Goal: Task Accomplishment & Management: Manage account settings

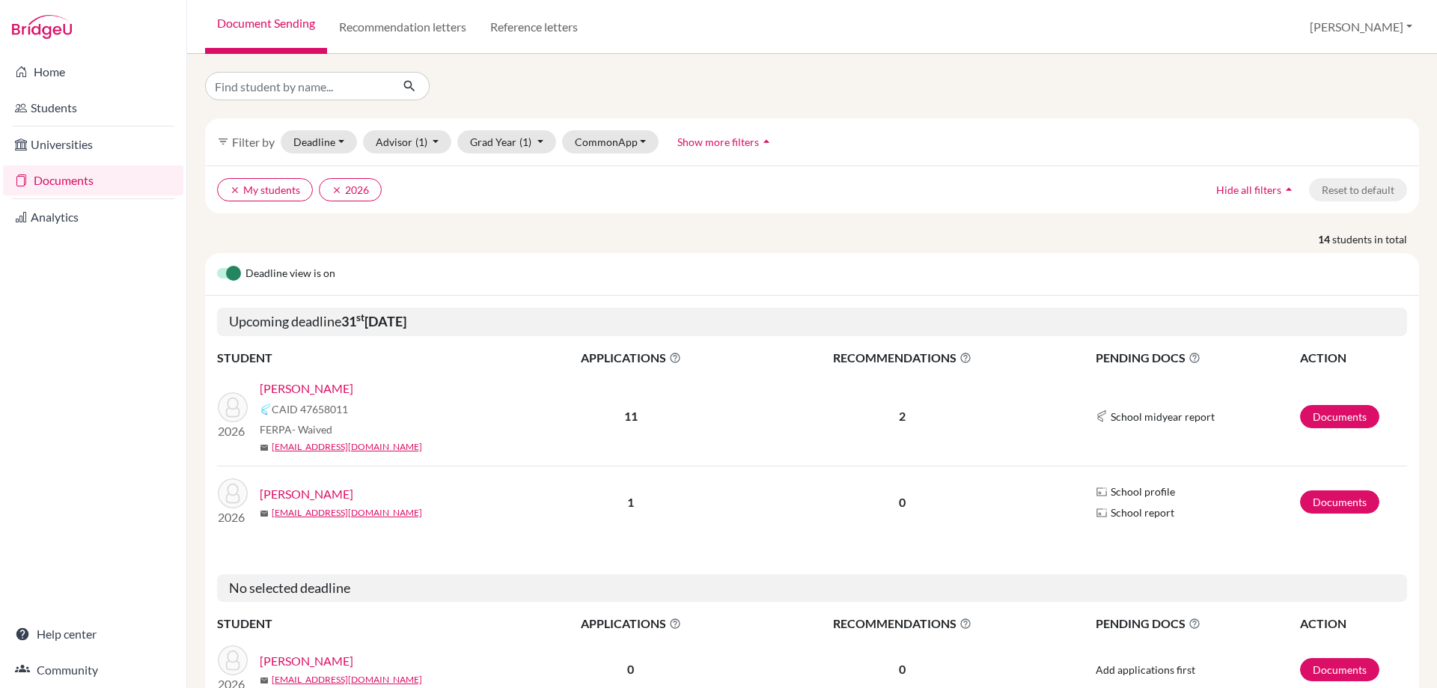
click at [333, 389] on link "[PERSON_NAME]" at bounding box center [307, 389] width 94 height 18
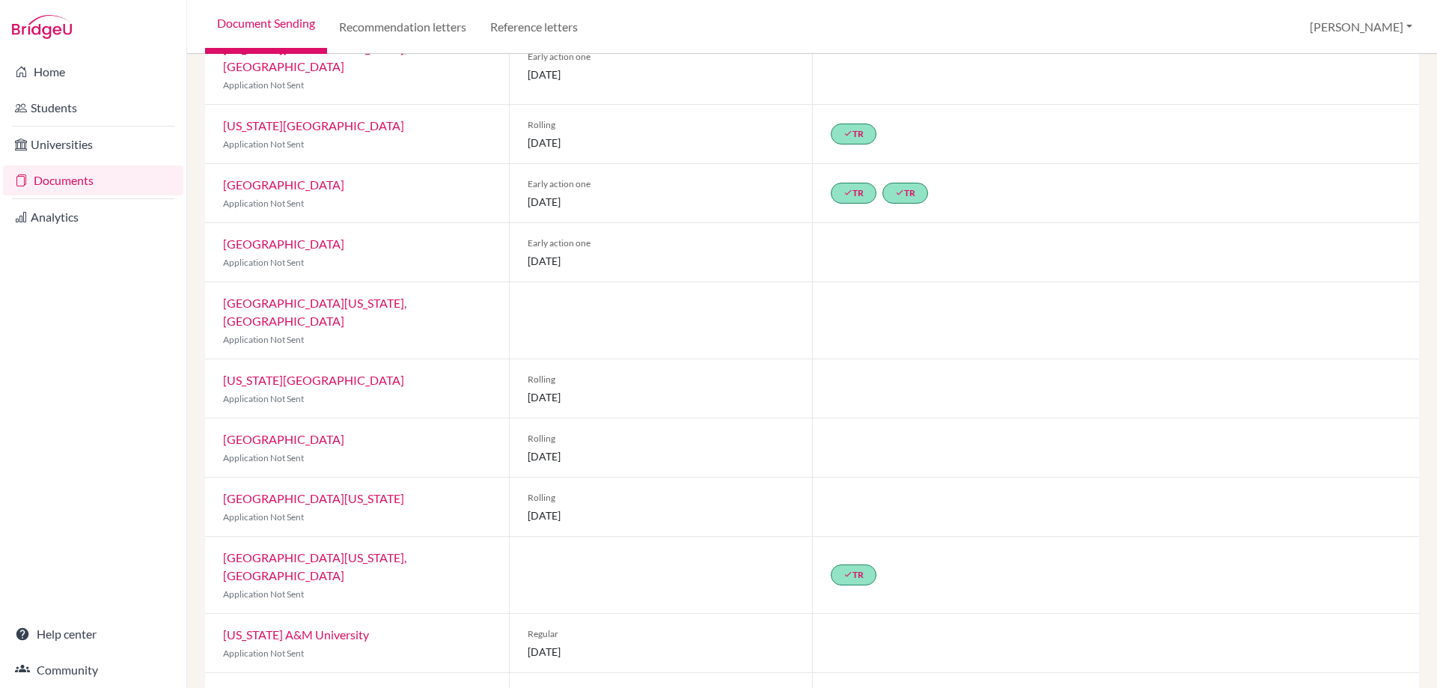
scroll to position [234, 0]
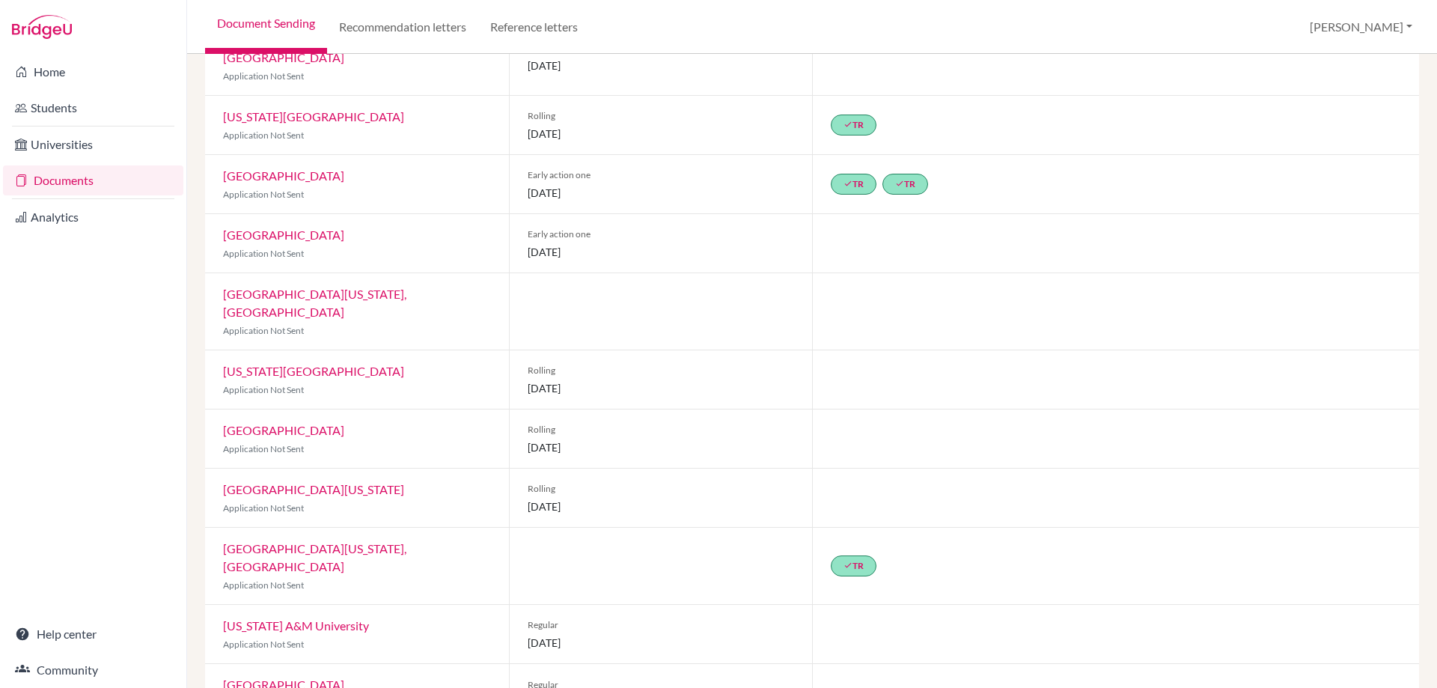
click at [338, 677] on link "[GEOGRAPHIC_DATA]" at bounding box center [283, 684] width 121 height 14
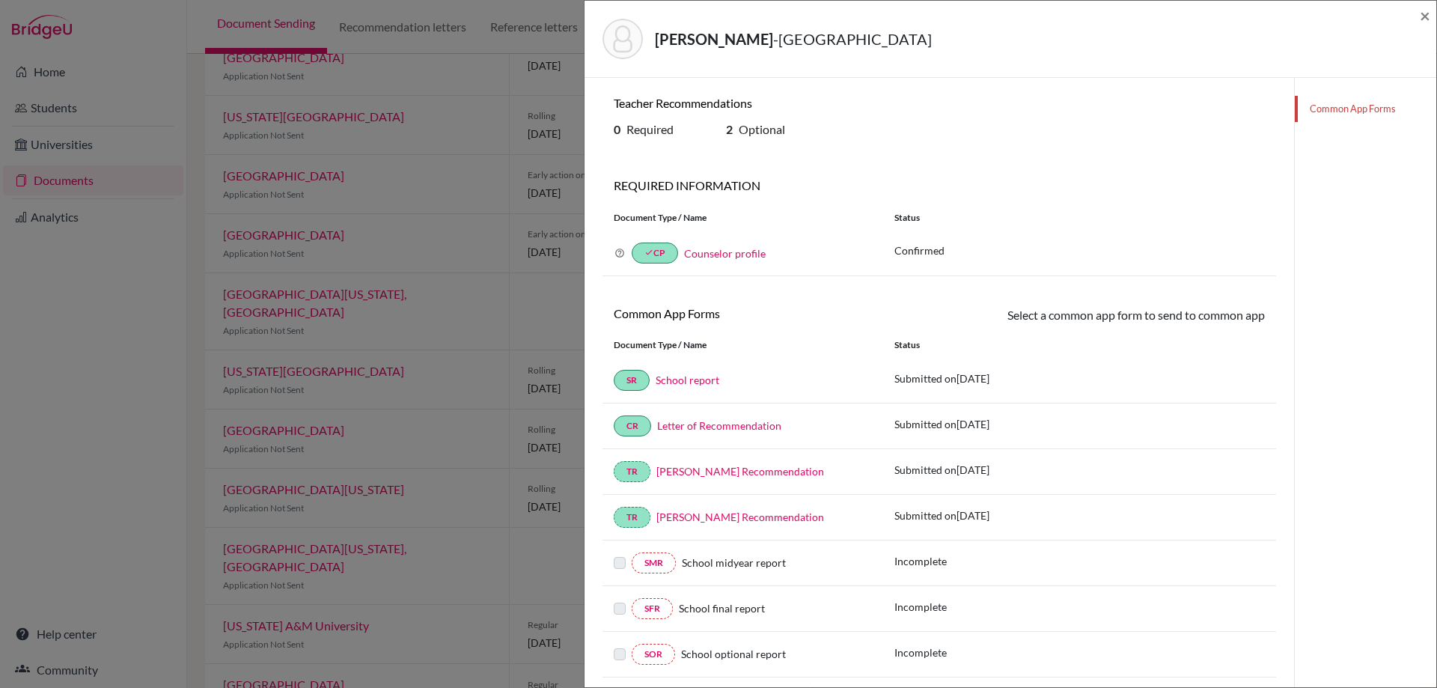
click at [620, 252] on icon at bounding box center [620, 253] width 10 height 10
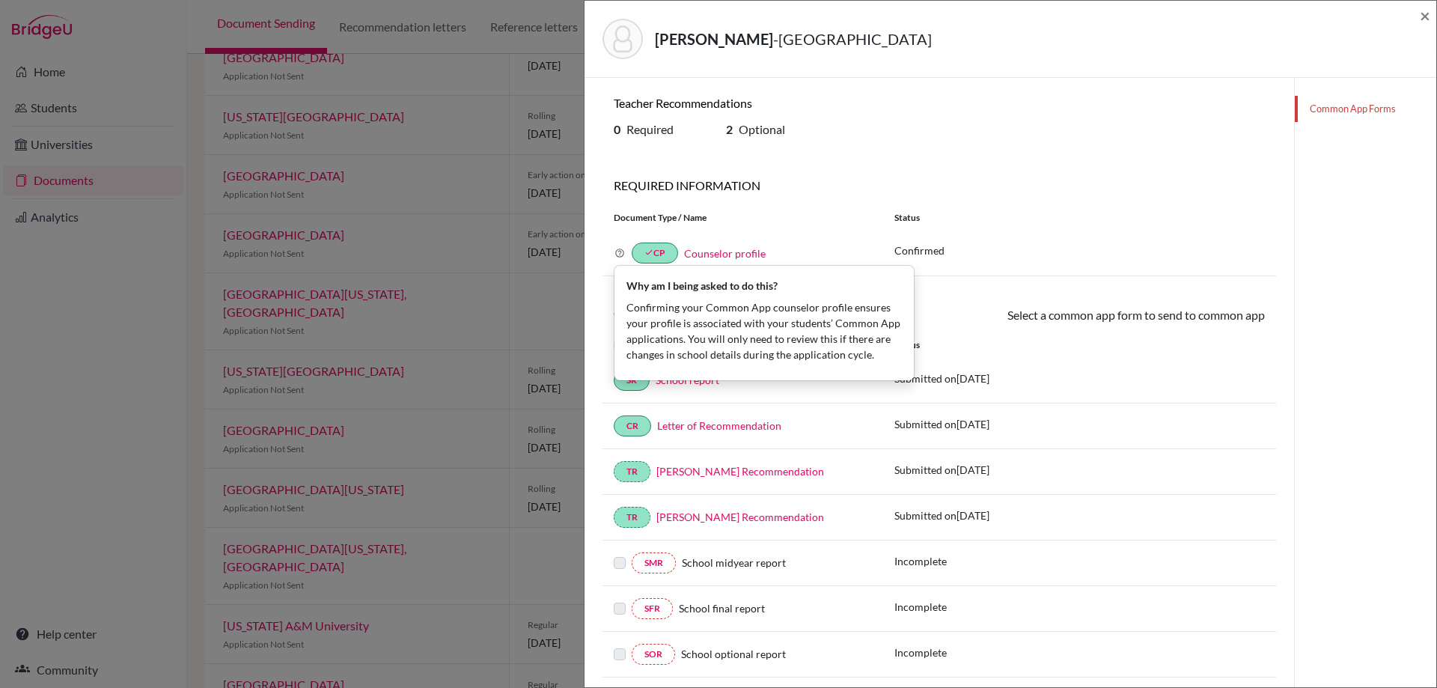
click at [620, 252] on icon at bounding box center [620, 253] width 10 height 10
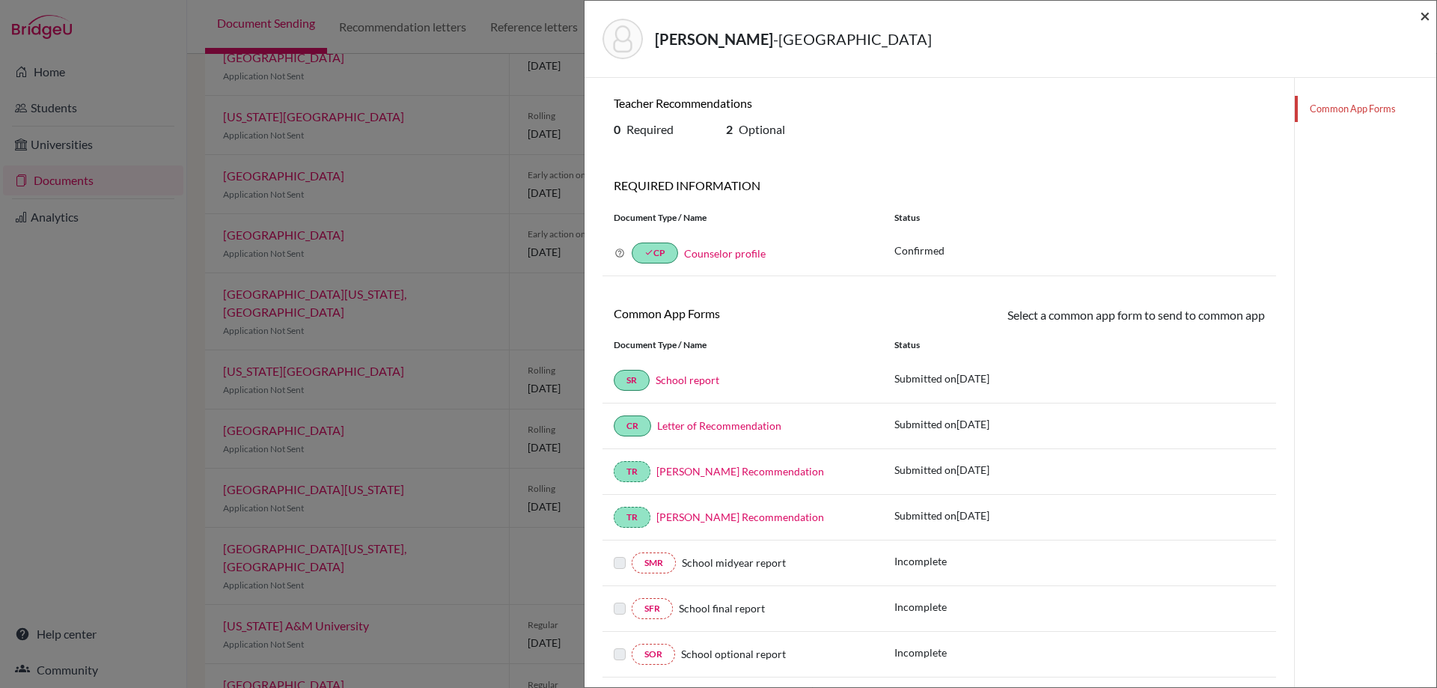
click at [1426, 13] on span "×" at bounding box center [1425, 15] width 10 height 22
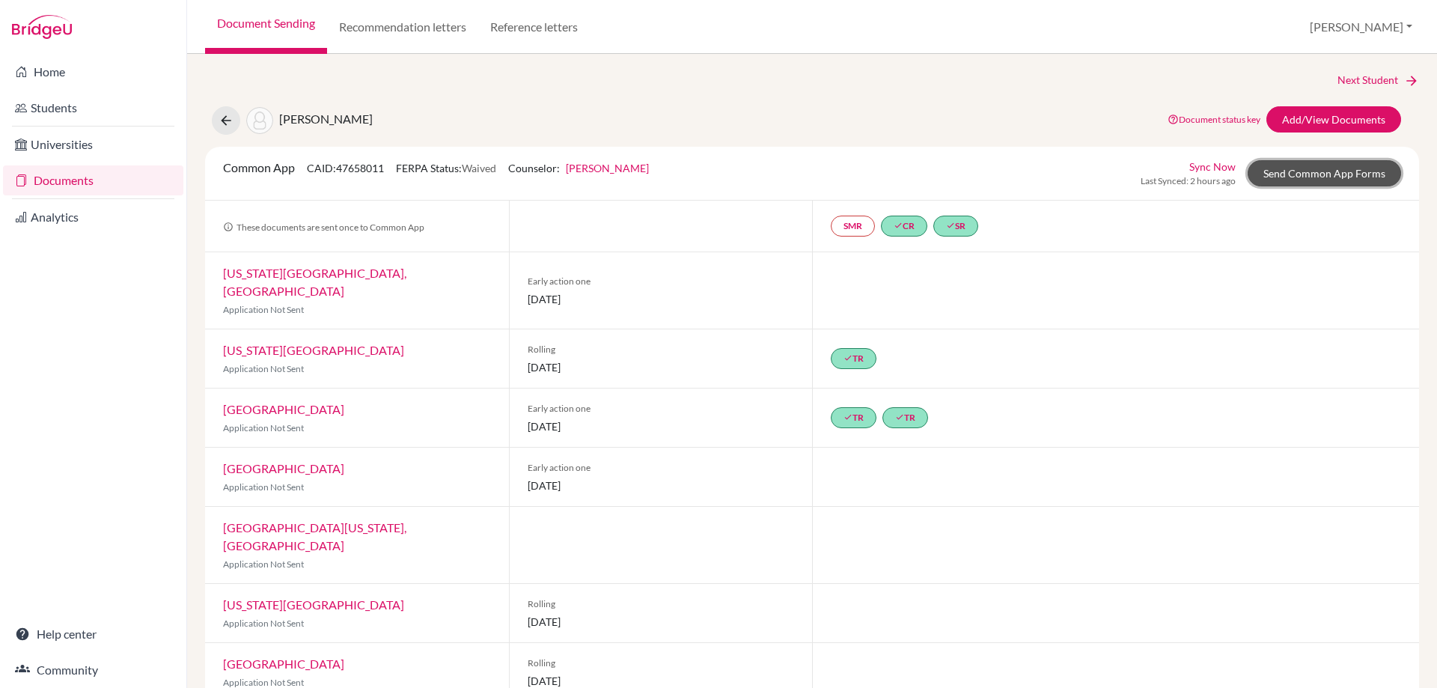
click at [1303, 167] on link "Send Common App Forms" at bounding box center [1324, 173] width 153 height 26
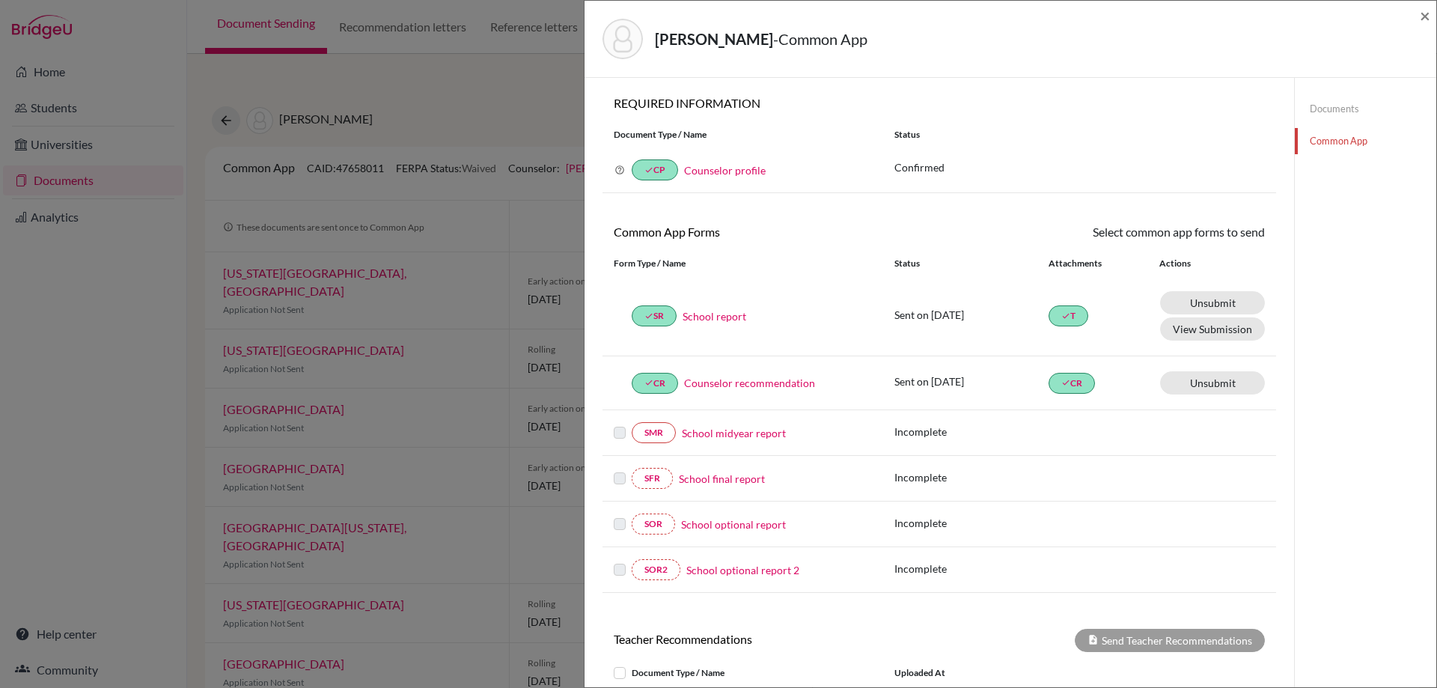
scroll to position [253, 0]
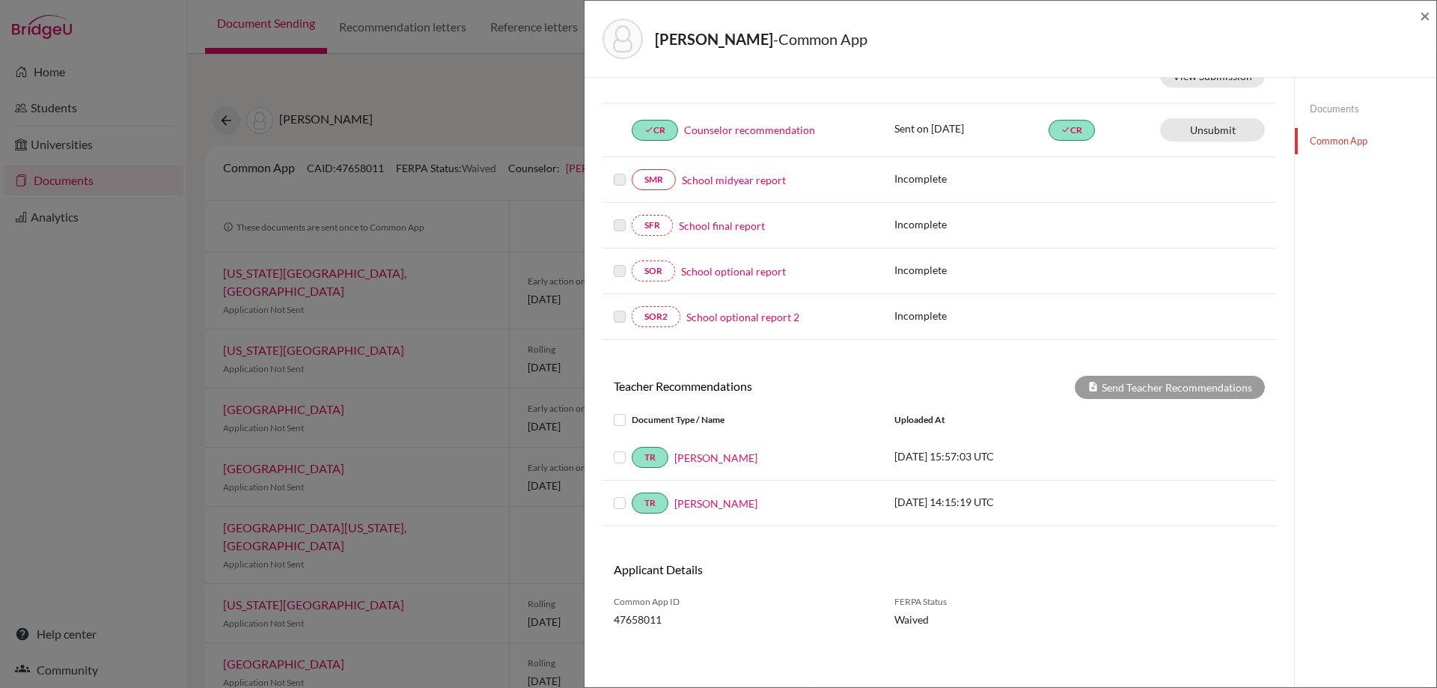
click at [632, 448] on label at bounding box center [632, 448] width 0 height 0
click at [0, 0] on input "checkbox" at bounding box center [0, 0] width 0 height 0
click at [628, 502] on div at bounding box center [623, 503] width 18 height 18
click at [632, 494] on label at bounding box center [632, 494] width 0 height 0
click at [0, 0] on input "checkbox" at bounding box center [0, 0] width 0 height 0
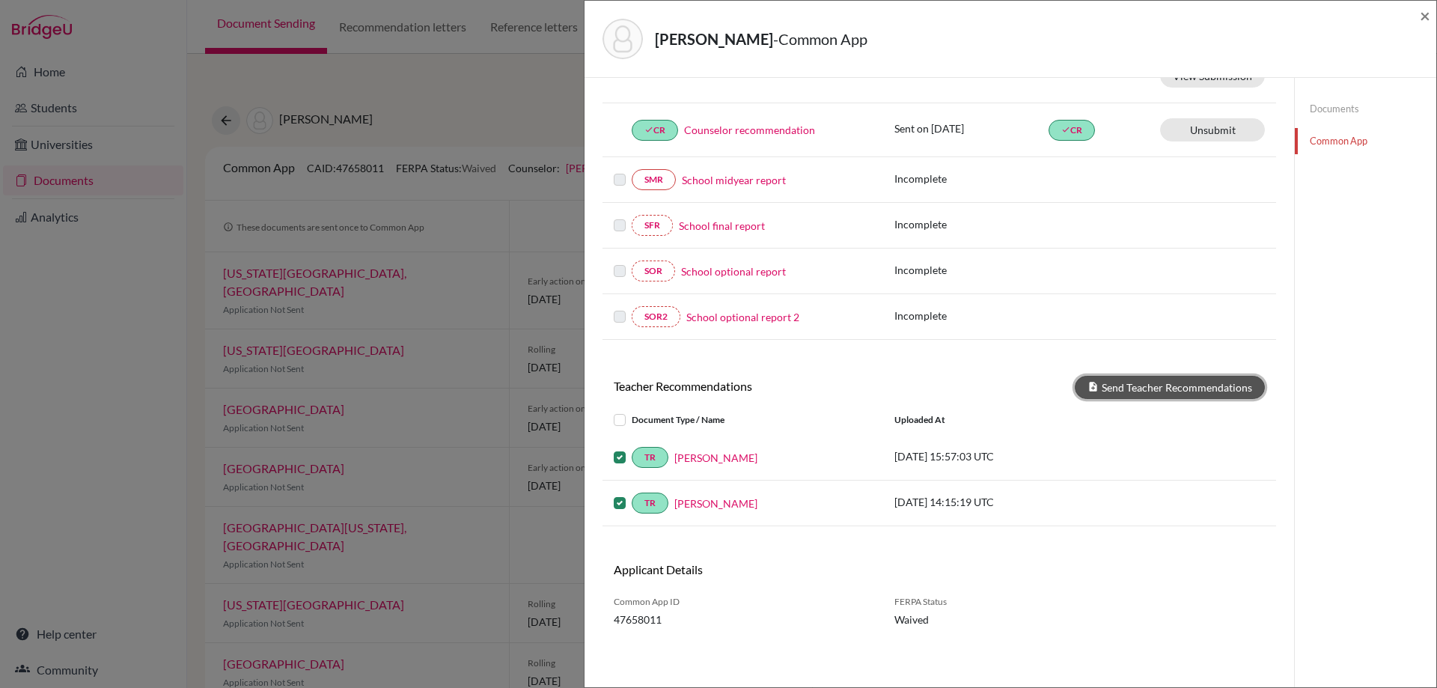
click at [1142, 383] on button "Send Teacher Recommendations" at bounding box center [1170, 387] width 190 height 23
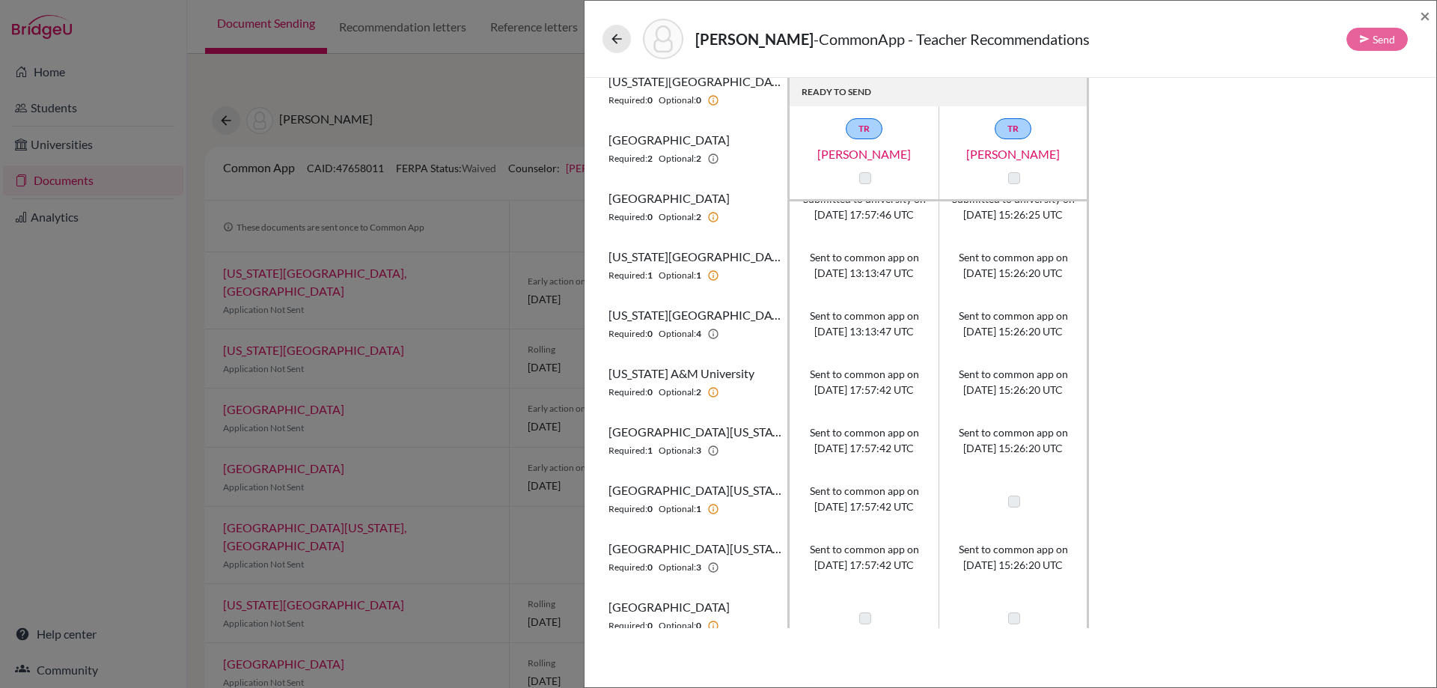
scroll to position [66, 0]
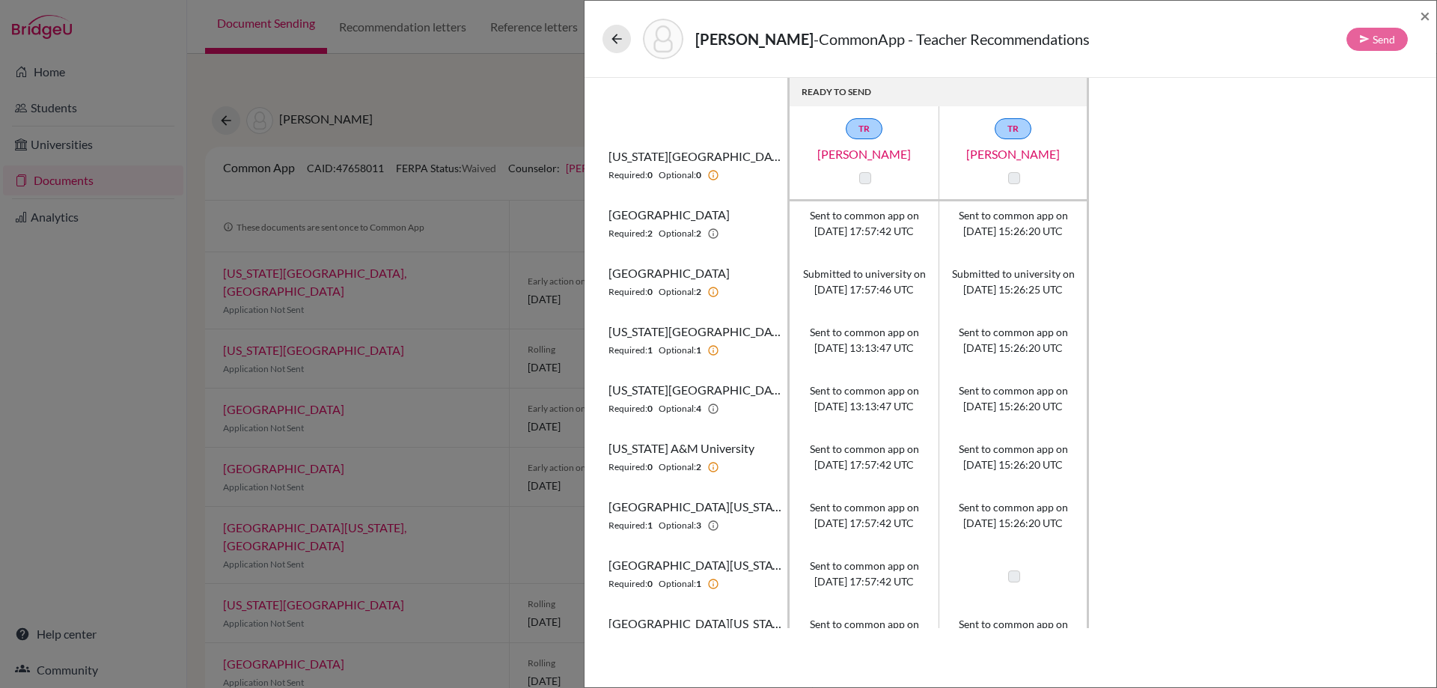
drag, startPoint x: 862, startPoint y: 291, endPoint x: 925, endPoint y: 288, distance: 63.7
click at [925, 288] on span "Submitted to university on 2025-10-03 17:57:46 UTC" at bounding box center [864, 281] width 123 height 31
click at [730, 273] on span "Loyola University Chicago" at bounding box center [669, 273] width 121 height 18
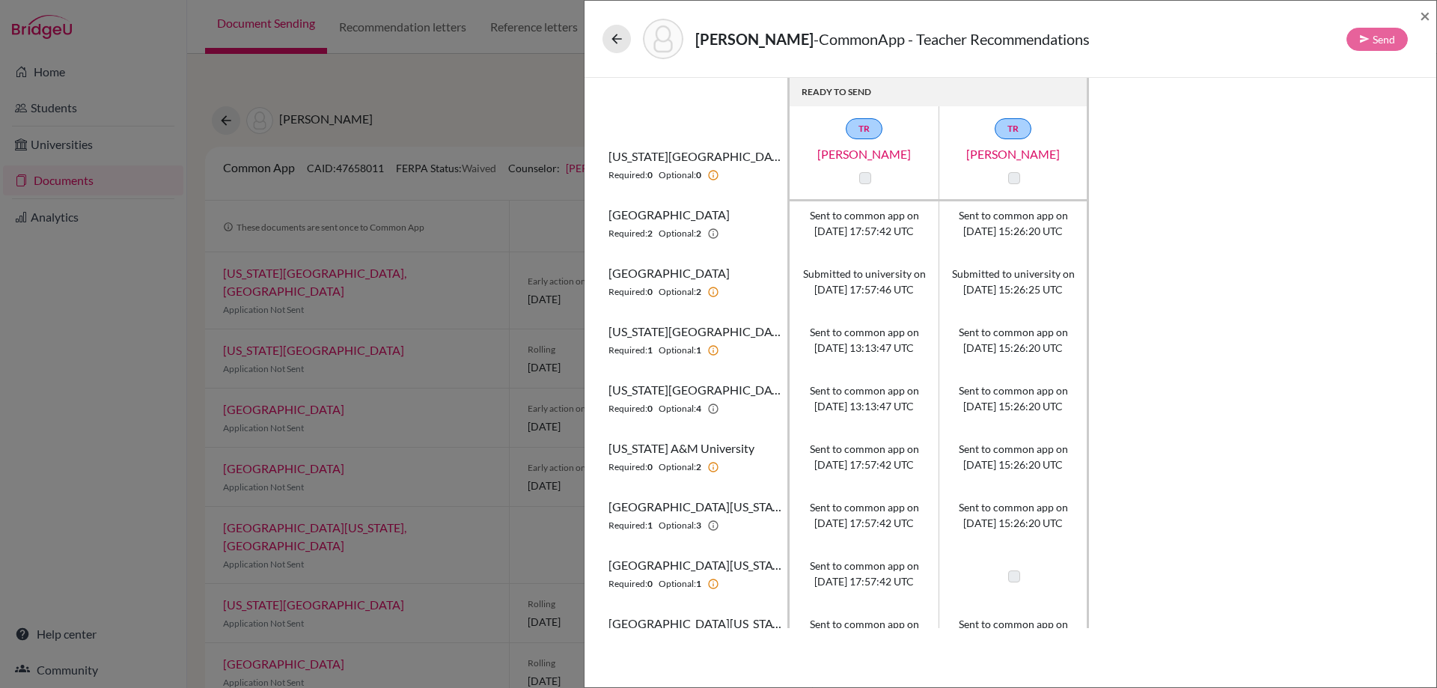
click at [594, 37] on div "Dieguez, Alejandra - CommonApp - Teacher Recommendations Send ×" at bounding box center [1011, 39] width 840 height 64
click at [617, 37] on icon at bounding box center [616, 38] width 15 height 15
